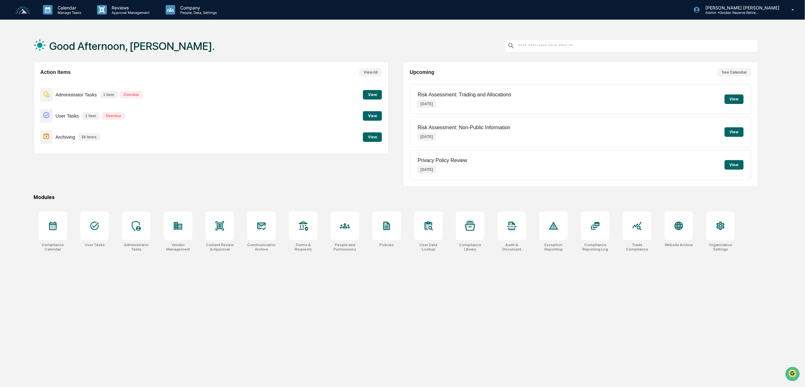
click at [375, 116] on button "View" at bounding box center [372, 115] width 19 height 9
click at [376, 97] on button "View" at bounding box center [372, 94] width 19 height 9
click at [377, 117] on button "View" at bounding box center [372, 115] width 19 height 9
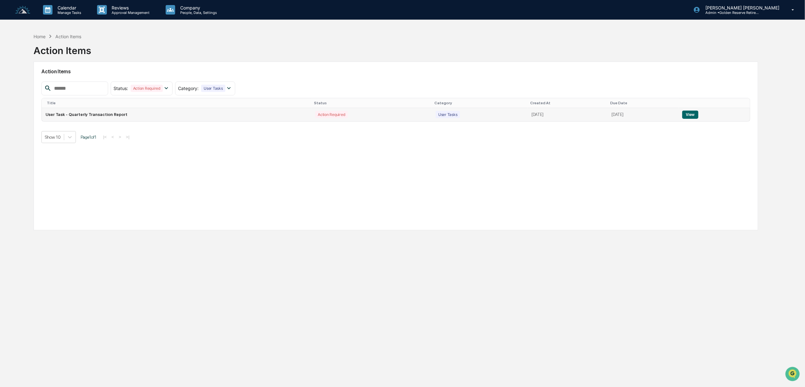
click at [694, 112] on button "View" at bounding box center [690, 115] width 16 height 8
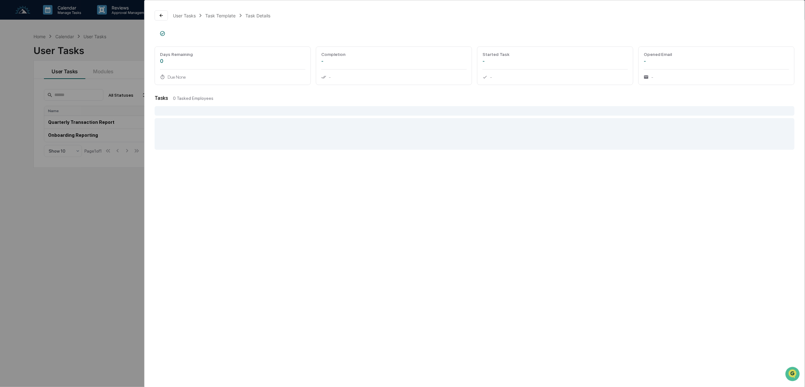
click at [365, 101] on div "0 Tasked Employees" at bounding box center [483, 98] width 621 height 5
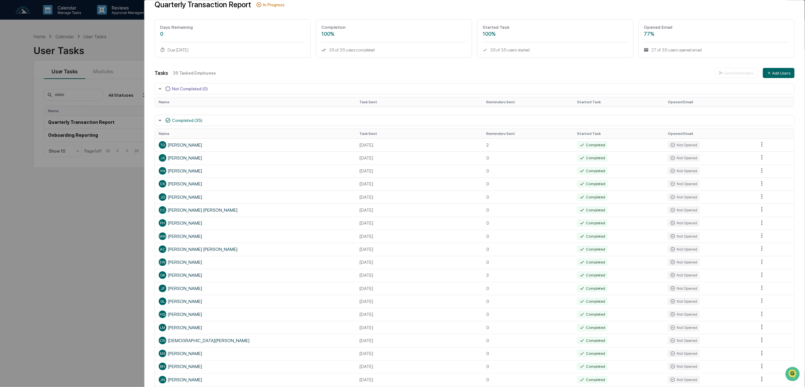
scroll to position [28, 0]
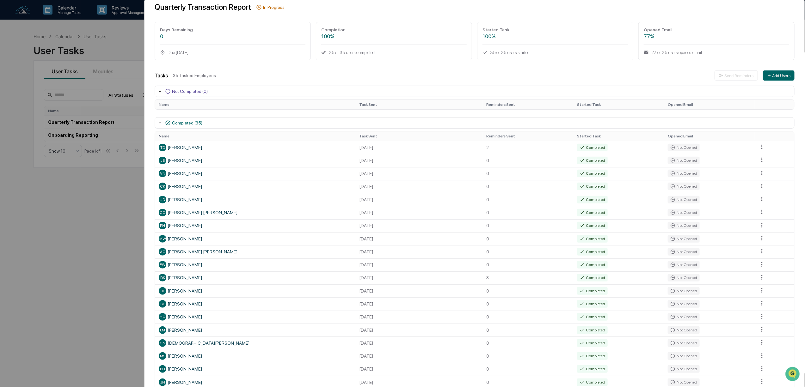
click at [160, 94] on icon at bounding box center [159, 91] width 5 height 5
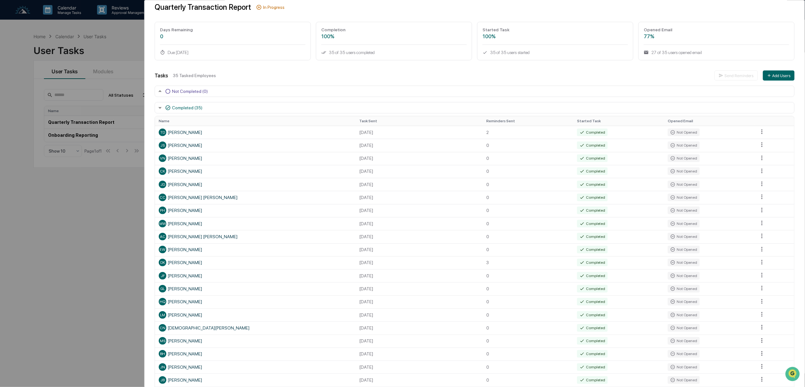
click at [160, 94] on icon at bounding box center [159, 91] width 5 height 5
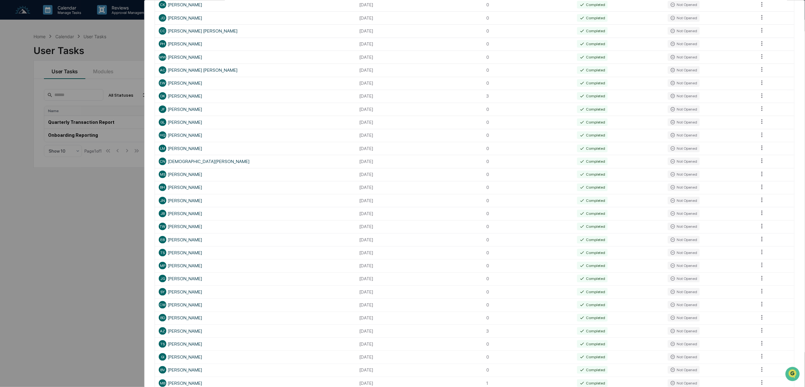
scroll to position [205, 0]
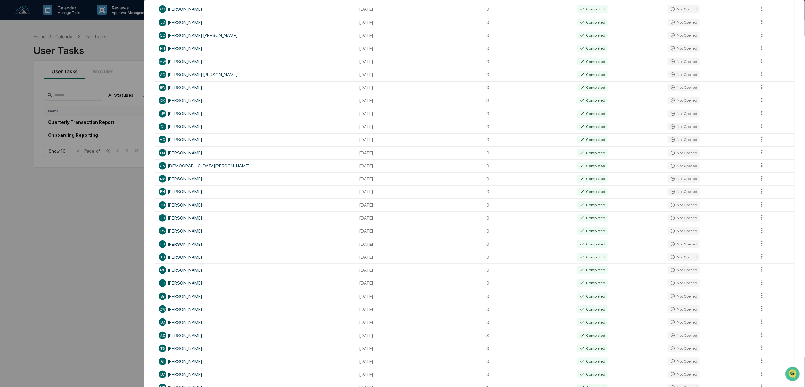
click at [79, 204] on div "User Tasks Quarterly Transaction Report Task Details Quarterly Transaction Repo…" at bounding box center [402, 193] width 805 height 387
